Goal: Task Accomplishment & Management: Manage account settings

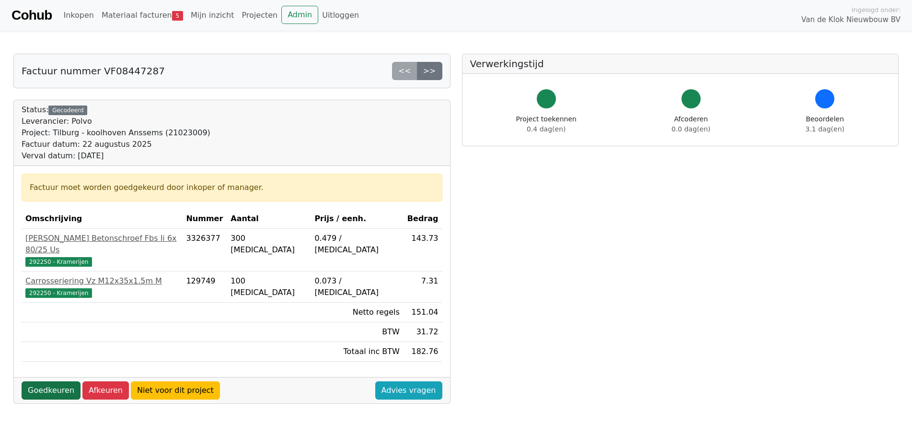
click at [48, 381] on link "Goedkeuren" at bounding box center [51, 390] width 59 height 18
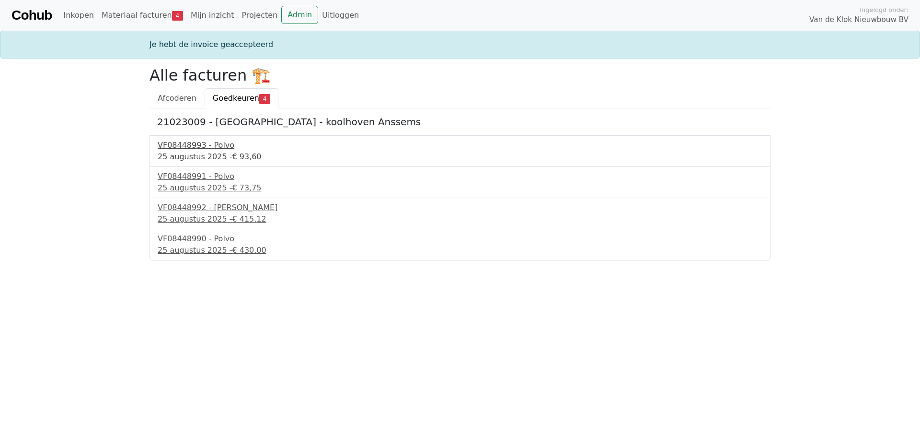
click at [187, 157] on div "[DATE] - € 93,60" at bounding box center [460, 157] width 605 height 12
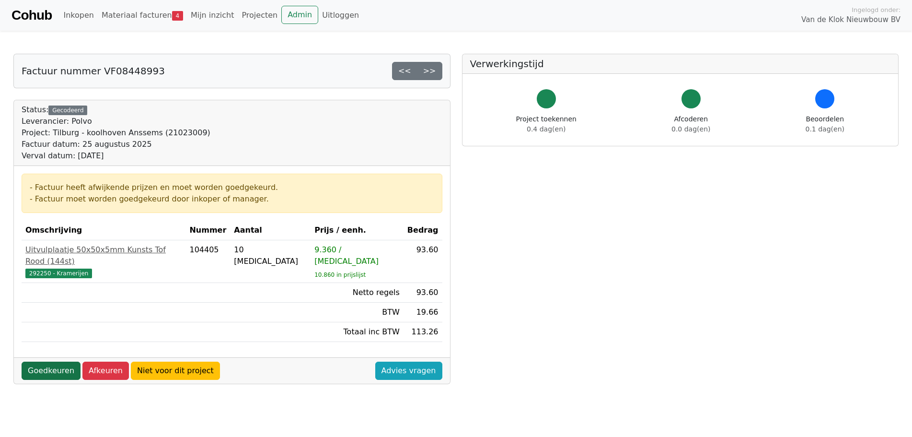
click at [46, 361] on link "Goedkeuren" at bounding box center [51, 370] width 59 height 18
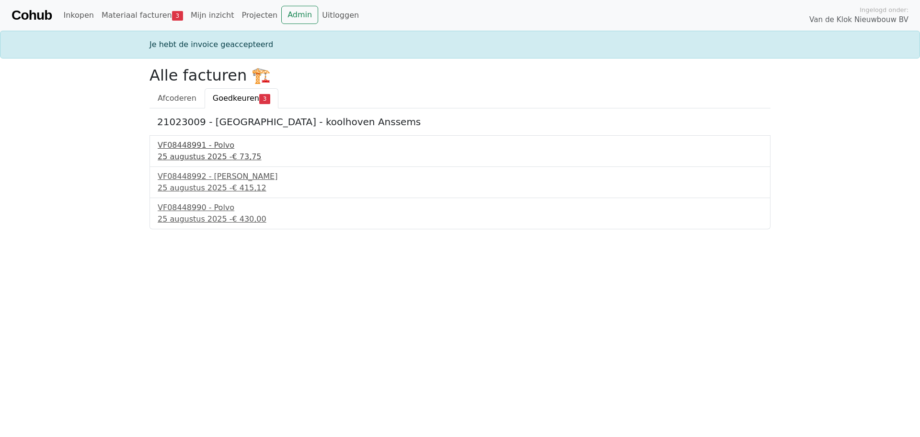
click at [187, 156] on div "25 augustus 2025 - € 73,75" at bounding box center [460, 157] width 605 height 12
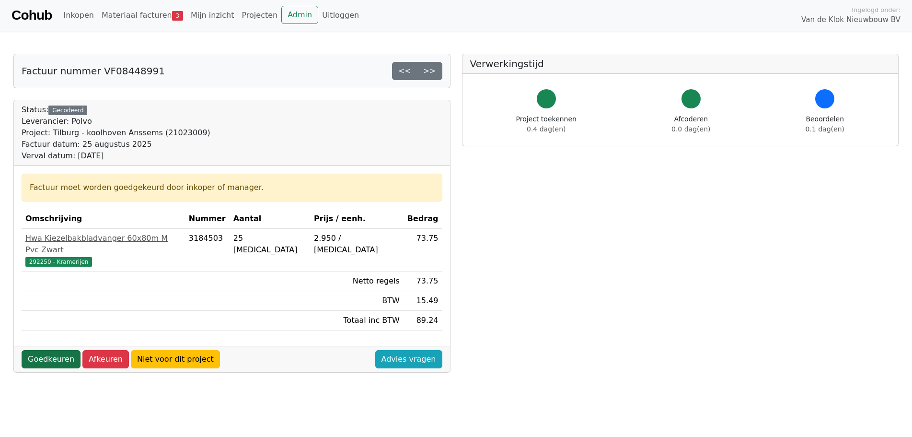
click at [55, 350] on link "Goedkeuren" at bounding box center [51, 359] width 59 height 18
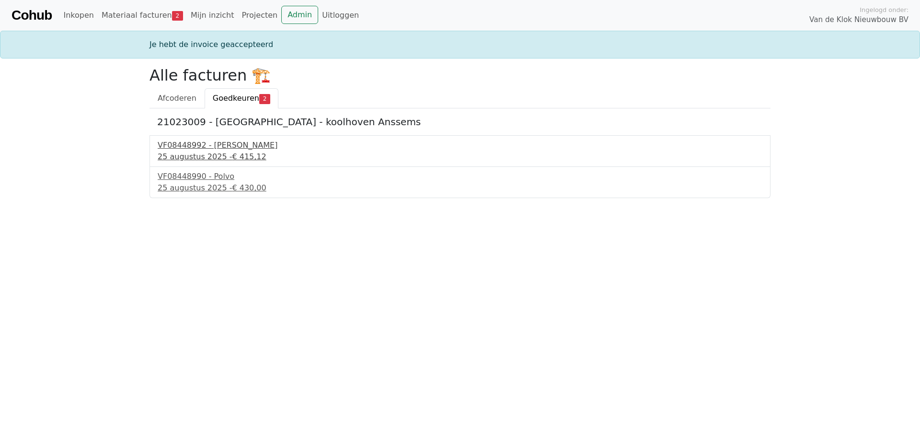
click at [178, 155] on div "[DATE] - € 415,12" at bounding box center [460, 157] width 605 height 12
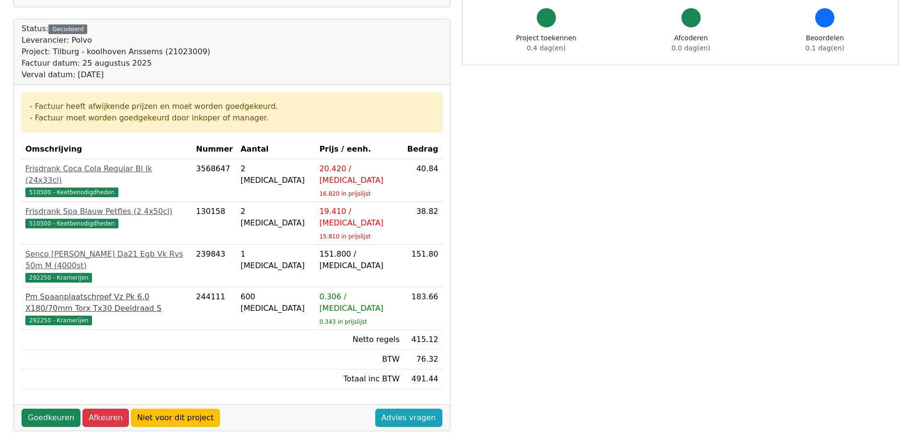
scroll to position [96, 0]
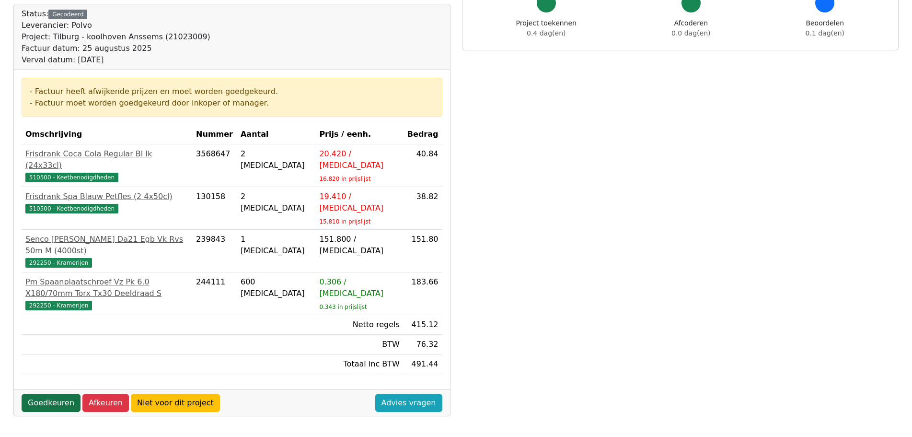
click at [45, 393] on link "Goedkeuren" at bounding box center [51, 402] width 59 height 18
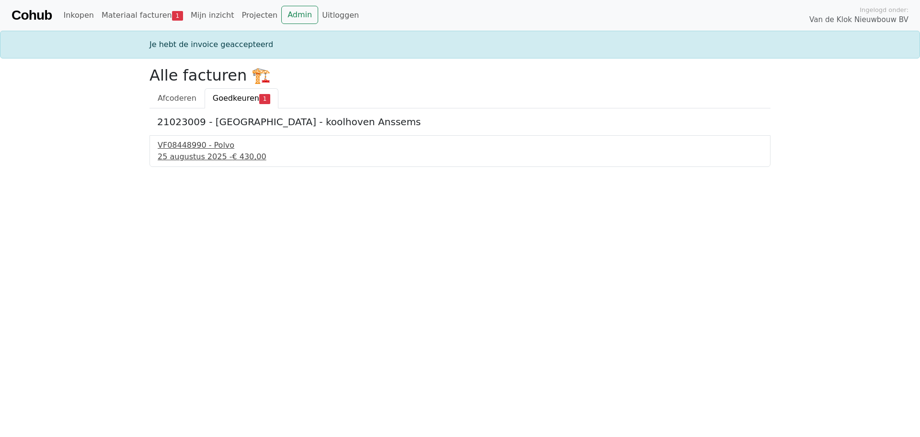
click at [184, 154] on div "25 augustus 2025 - € 430,00" at bounding box center [460, 157] width 605 height 12
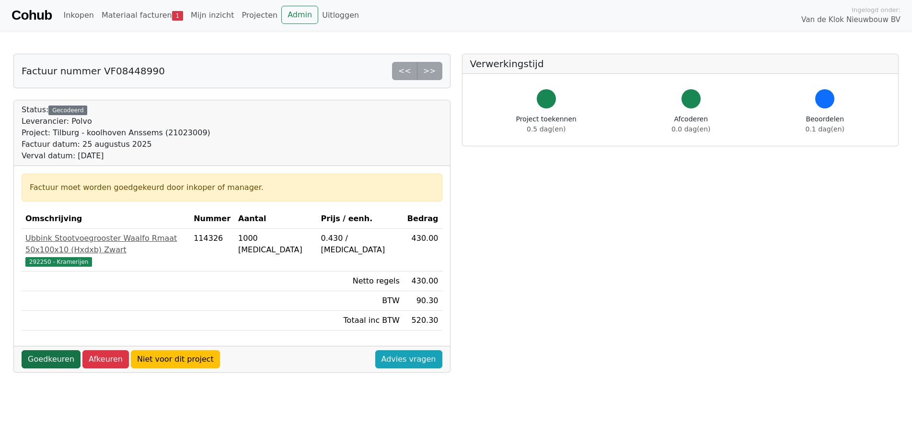
click at [48, 350] on link "Goedkeuren" at bounding box center [51, 359] width 59 height 18
